Goal: Transaction & Acquisition: Obtain resource

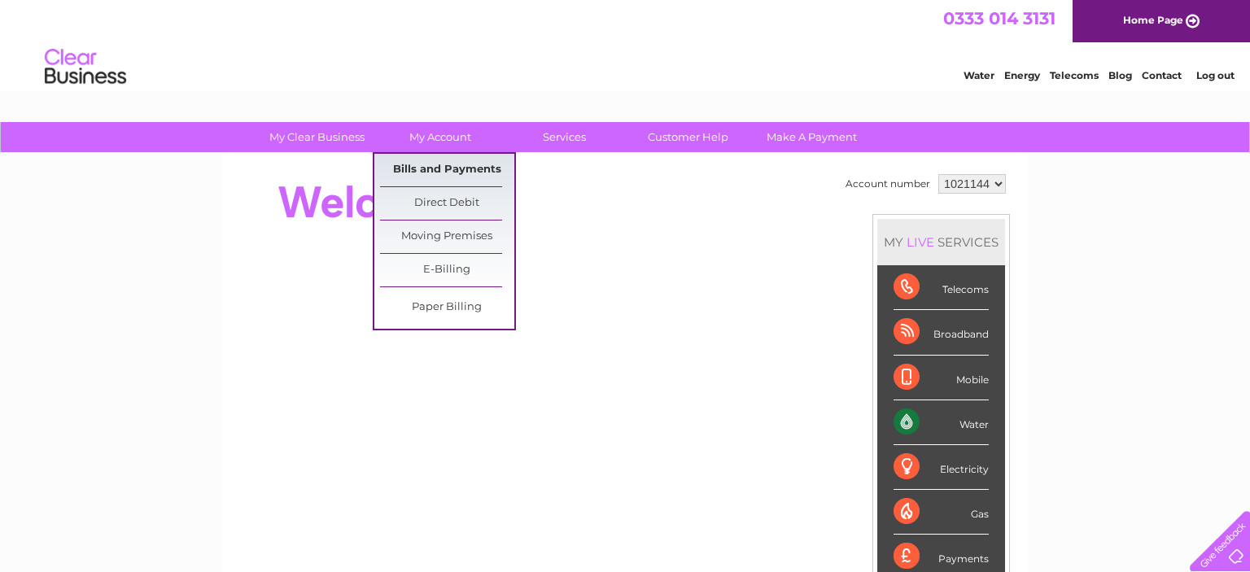
click at [428, 169] on link "Bills and Payments" at bounding box center [447, 170] width 134 height 33
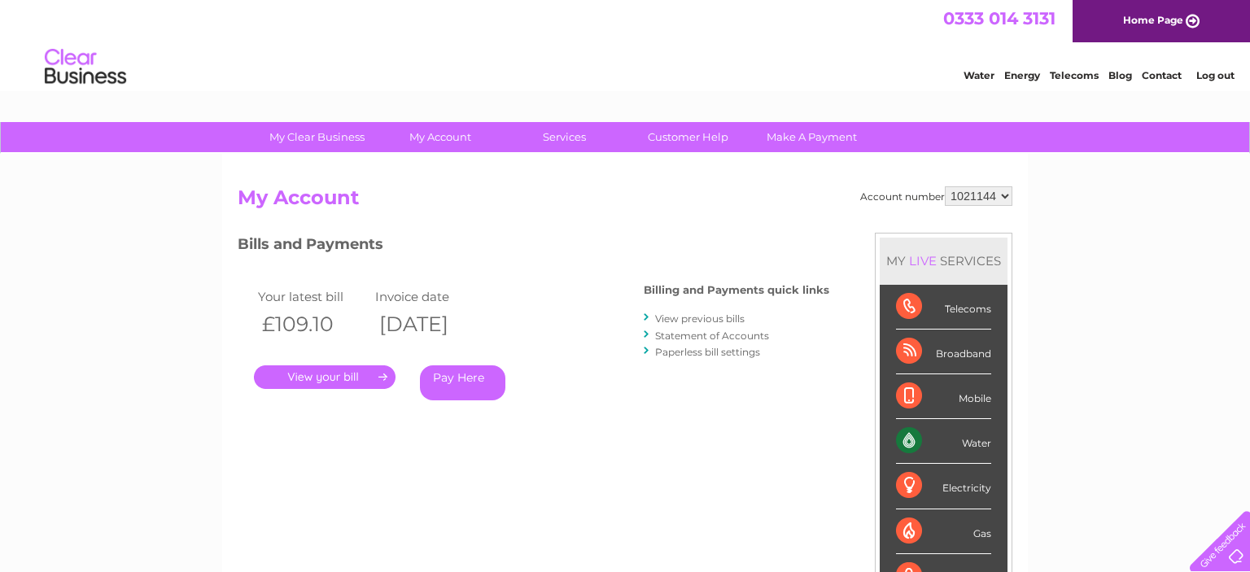
click at [316, 376] on link "." at bounding box center [325, 377] width 142 height 24
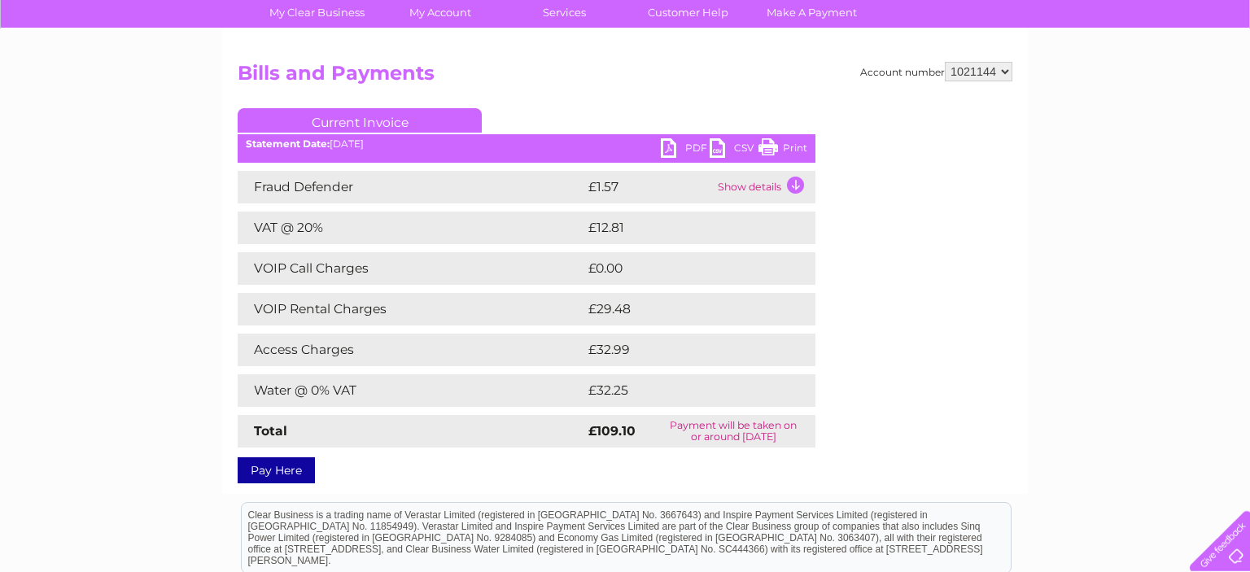
scroll to position [130, 0]
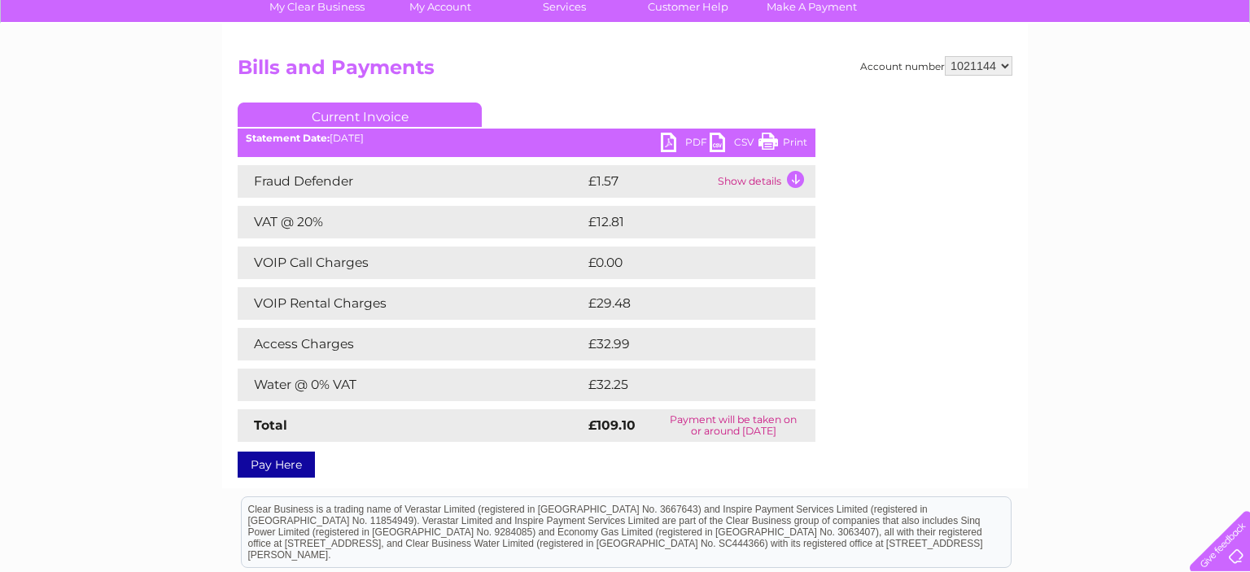
click at [691, 140] on link "PDF" at bounding box center [685, 145] width 49 height 24
